Goal: Information Seeking & Learning: Learn about a topic

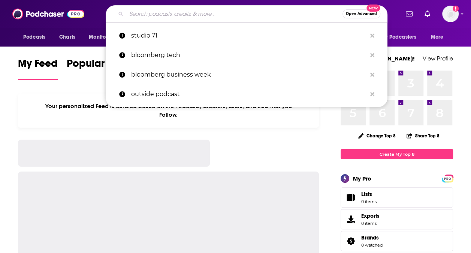
click at [209, 12] on input "Search podcasts, credits, & more..." at bounding box center [234, 14] width 216 height 12
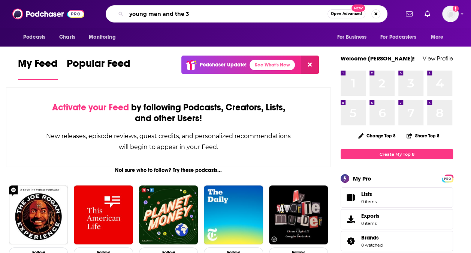
type input "young man and the 3"
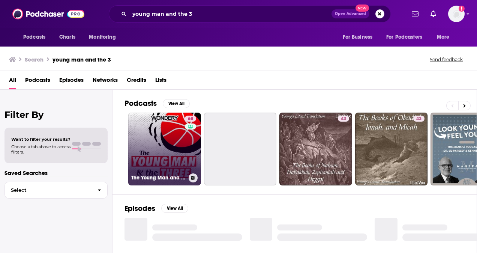
click at [164, 158] on link "68 The Young Man and the Three" at bounding box center [164, 149] width 73 height 73
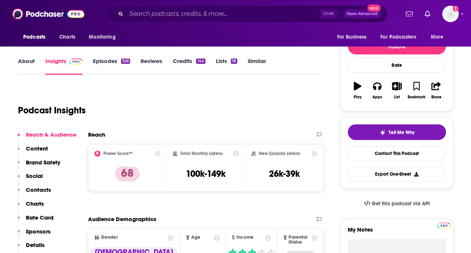
scroll to position [38, 0]
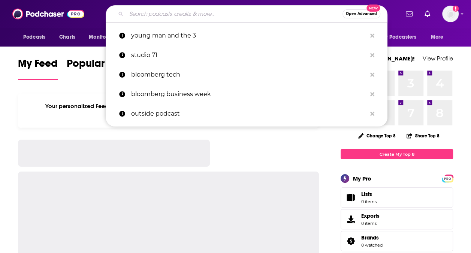
click at [174, 12] on input "Search podcasts, credits, & more..." at bounding box center [234, 14] width 216 height 12
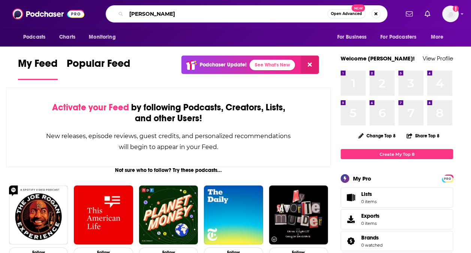
type input "[PERSON_NAME]"
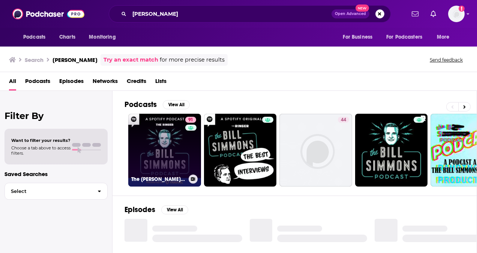
click at [161, 138] on link "91 The [PERSON_NAME] Podcast" at bounding box center [164, 150] width 73 height 73
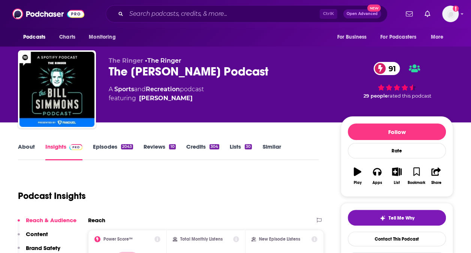
scroll to position [75, 0]
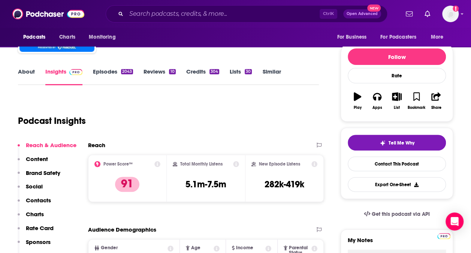
click at [174, 20] on div "Ctrl K Open Advanced New" at bounding box center [247, 13] width 282 height 17
click at [183, 12] on input "Search podcasts, credits, & more..." at bounding box center [223, 14] width 194 height 12
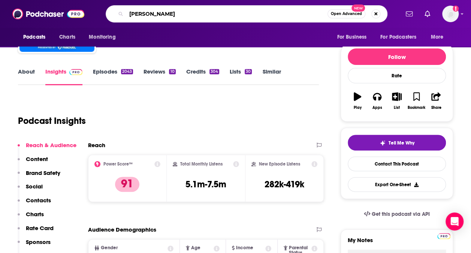
type input "[PERSON_NAME]"
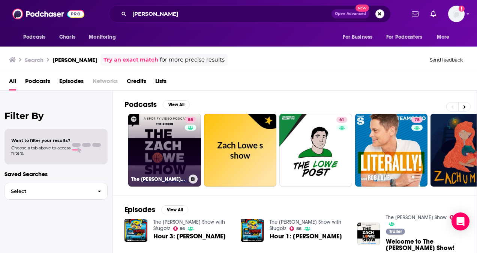
click at [171, 165] on link "85 The [PERSON_NAME] Show" at bounding box center [164, 150] width 73 height 73
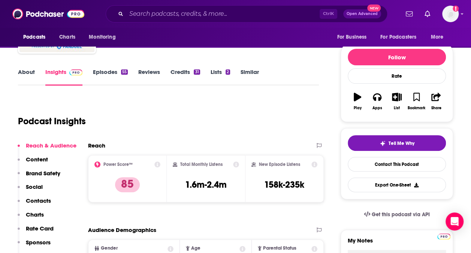
scroll to position [75, 0]
